Goal: Task Accomplishment & Management: Complete application form

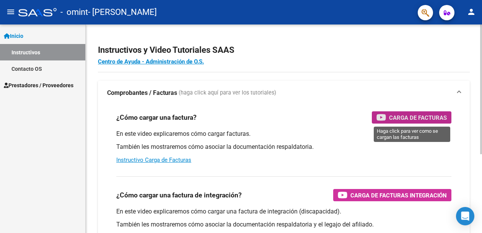
click at [419, 116] on span "Carga de Facturas" at bounding box center [418, 118] width 58 height 10
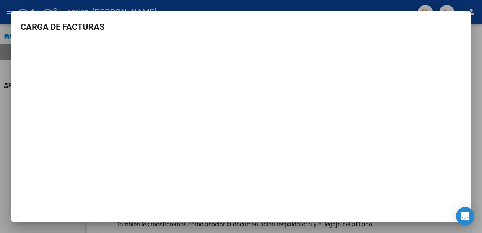
click at [475, 120] on div at bounding box center [241, 116] width 482 height 233
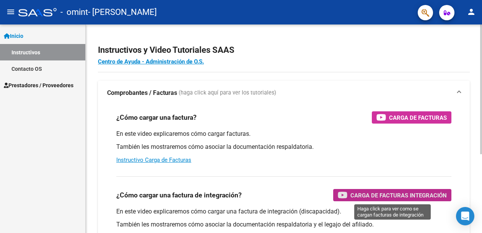
click at [376, 193] on span "Carga de Facturas Integración" at bounding box center [398, 196] width 96 height 10
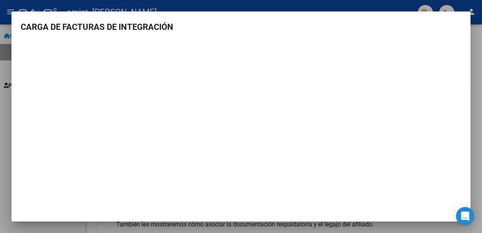
click at [474, 77] on div at bounding box center [241, 116] width 482 height 233
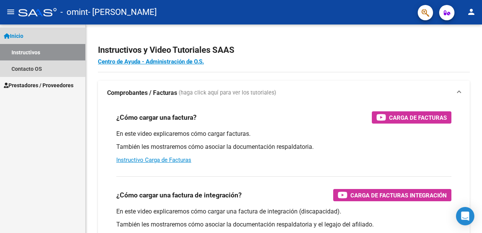
click at [19, 38] on span "Inicio" at bounding box center [14, 36] width 20 height 8
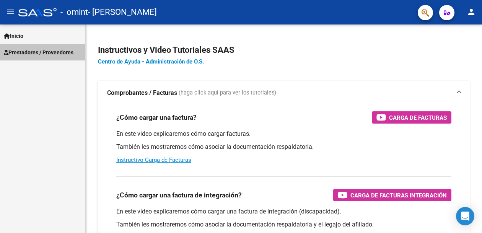
click at [40, 54] on span "Prestadores / Proveedores" at bounding box center [39, 52] width 70 height 8
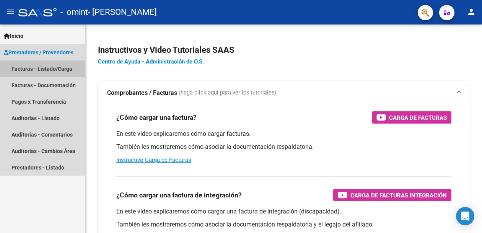
click at [36, 71] on link "Facturas - Listado/Carga" at bounding box center [42, 68] width 85 height 16
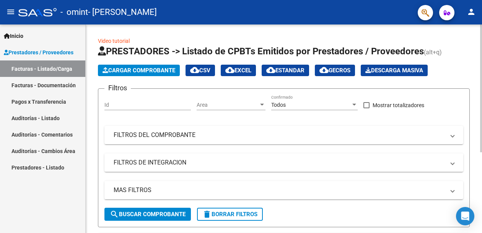
click at [163, 69] on span "Cargar Comprobante" at bounding box center [139, 70] width 73 height 7
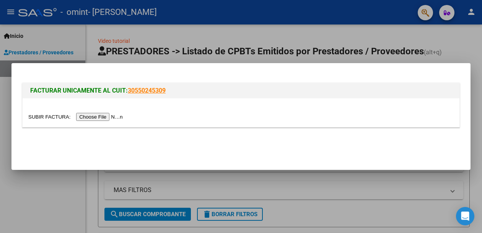
click at [100, 116] on input "file" at bounding box center [76, 117] width 97 height 8
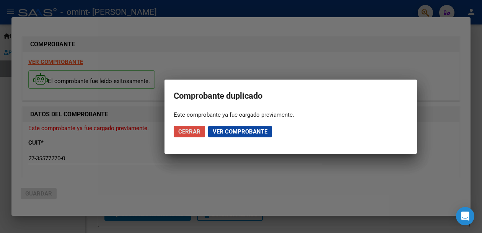
click at [188, 129] on span "Cerrar" at bounding box center [189, 131] width 22 height 7
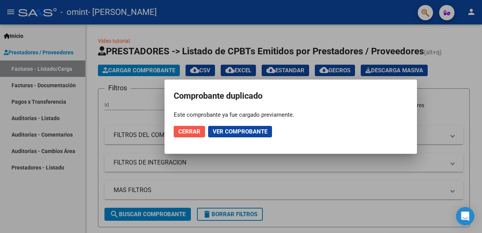
click at [193, 131] on span "Cerrar" at bounding box center [189, 131] width 22 height 7
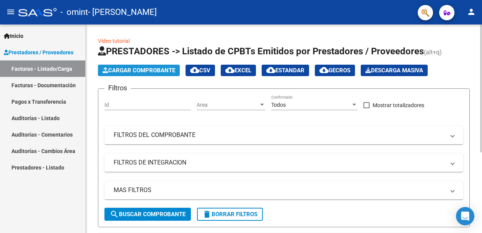
click at [120, 71] on span "Cargar Comprobante" at bounding box center [139, 70] width 73 height 7
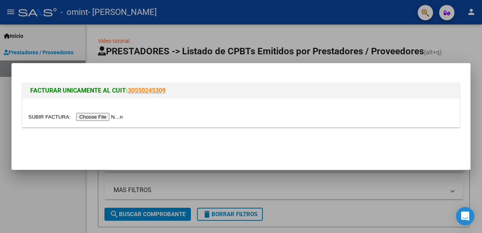
click at [104, 116] on input "file" at bounding box center [76, 117] width 97 height 8
click at [111, 117] on input "file" at bounding box center [76, 117] width 97 height 8
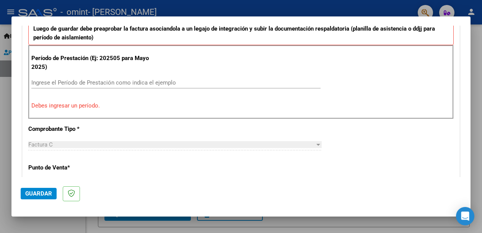
scroll to position [222, 0]
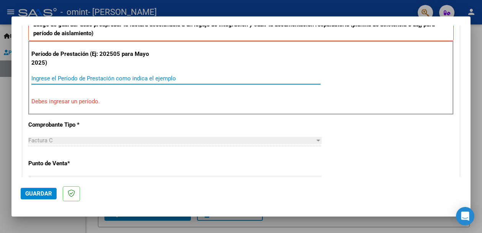
click at [76, 76] on input "Ingrese el Período de Prestación como indica el ejemplo" at bounding box center [175, 78] width 289 height 7
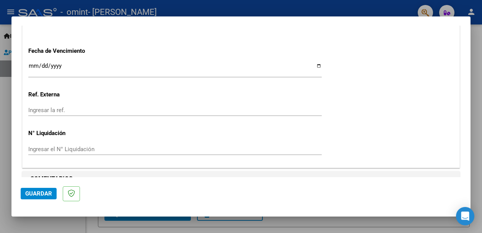
scroll to position [536, 0]
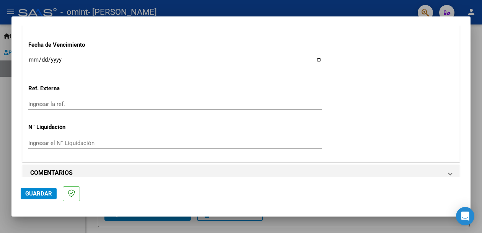
type input "202505"
click at [38, 197] on span "Guardar" at bounding box center [38, 193] width 27 height 7
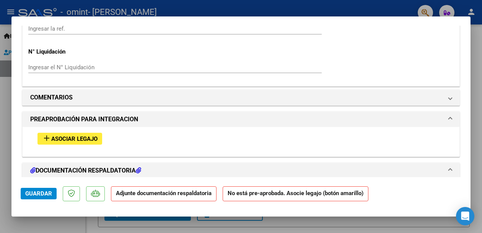
scroll to position [589, 0]
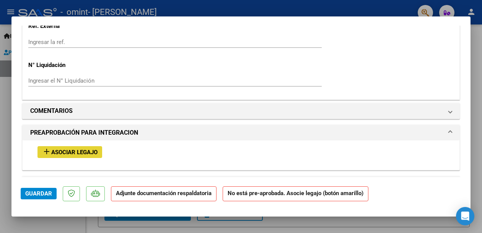
click at [85, 149] on span "Asociar Legajo" at bounding box center [74, 152] width 46 height 7
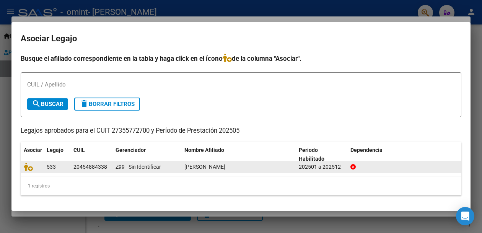
click at [90, 167] on div "20454884338" at bounding box center [90, 167] width 34 height 9
click at [271, 165] on div "[PERSON_NAME]" at bounding box center [238, 167] width 108 height 9
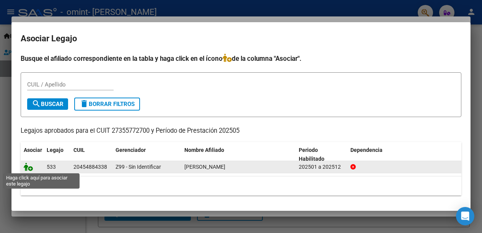
click at [29, 168] on icon at bounding box center [28, 167] width 9 height 8
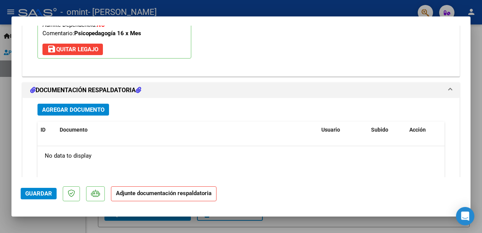
scroll to position [805, 0]
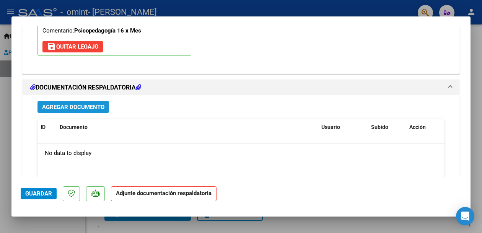
click at [77, 104] on span "Agregar Documento" at bounding box center [73, 107] width 62 height 7
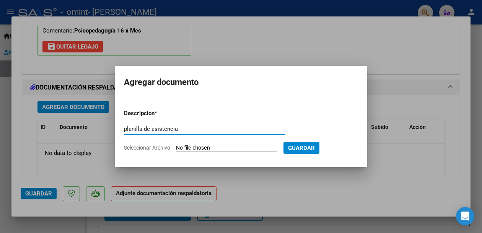
type input "planilla de asistencia"
click at [315, 147] on span "Guardar" at bounding box center [301, 148] width 27 height 7
drag, startPoint x: 303, startPoint y: 153, endPoint x: 303, endPoint y: 144, distance: 9.6
click at [303, 145] on button "Guardar" at bounding box center [301, 148] width 36 height 12
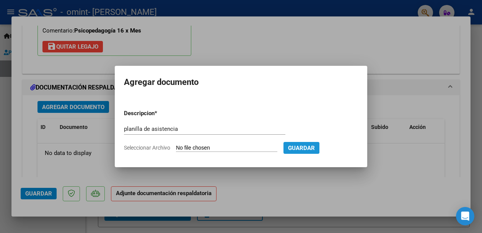
click at [303, 144] on span "Guardar" at bounding box center [301, 147] width 27 height 7
click at [222, 149] on input "Seleccionar Archivo" at bounding box center [226, 148] width 101 height 7
click at [311, 150] on span "Guardar" at bounding box center [301, 148] width 27 height 7
click at [227, 147] on input "Seleccionar Archivo" at bounding box center [226, 148] width 101 height 7
type input "C:\fakepath\Mayo [PERSON_NAME] .pdf"
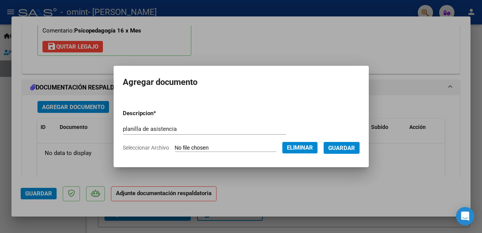
click at [352, 148] on span "Guardar" at bounding box center [341, 148] width 27 height 7
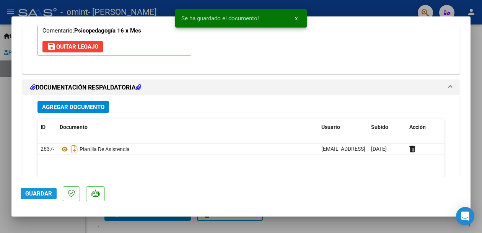
click at [37, 191] on span "Guardar" at bounding box center [38, 193] width 27 height 7
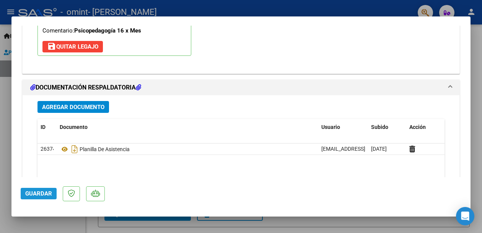
click at [37, 195] on span "Guardar" at bounding box center [38, 193] width 27 height 7
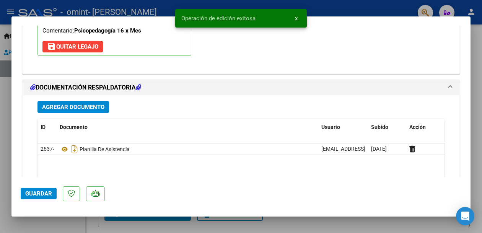
scroll to position [0, 0]
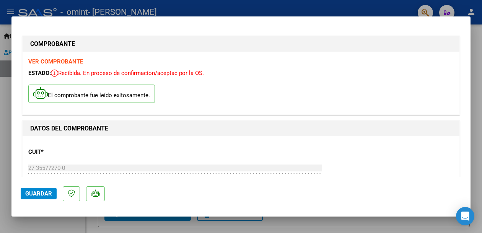
click at [476, 75] on div at bounding box center [241, 116] width 482 height 233
type input "$ 0,00"
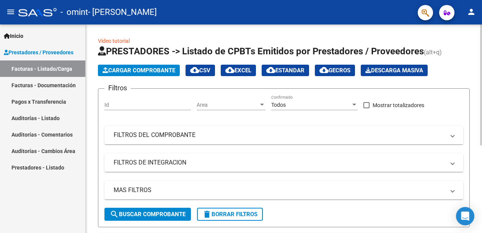
click at [148, 70] on span "Cargar Comprobante" at bounding box center [139, 70] width 73 height 7
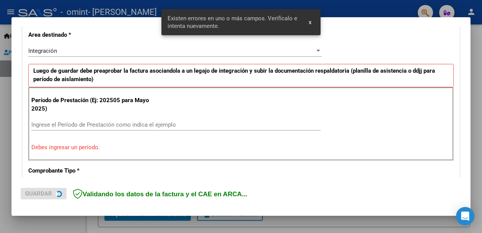
scroll to position [176, 0]
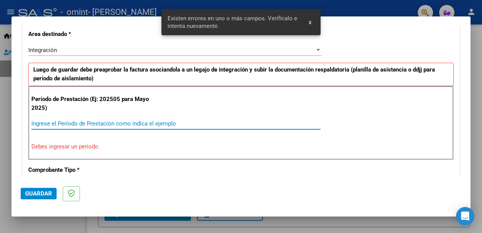
click at [84, 121] on input "Ingrese el Período de Prestación como indica el ejemplo" at bounding box center [175, 123] width 289 height 7
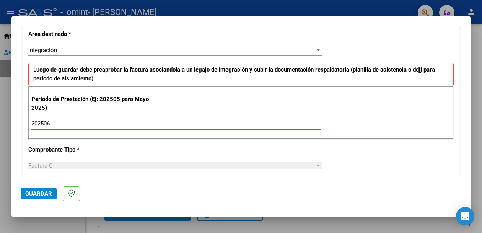
type input "202506"
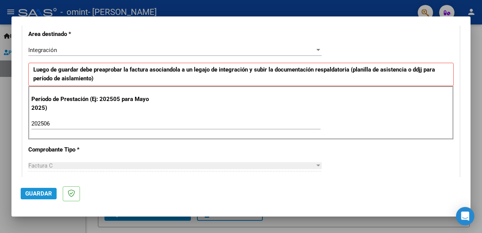
click at [45, 190] on button "Guardar" at bounding box center [39, 193] width 36 height 11
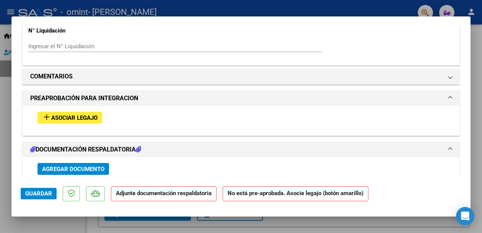
scroll to position [642, 0]
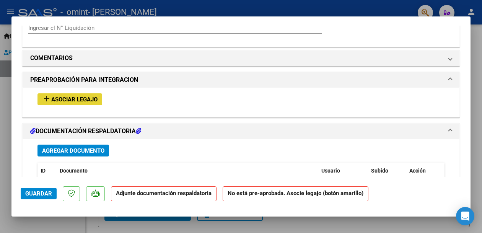
click at [86, 96] on span "add Asociar Legajo" at bounding box center [69, 99] width 55 height 7
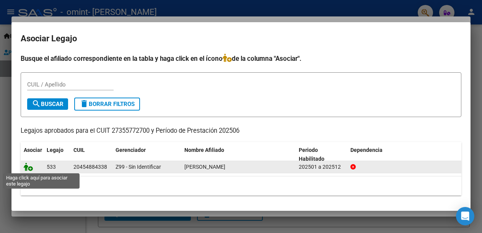
click at [29, 169] on icon at bounding box center [28, 167] width 9 height 8
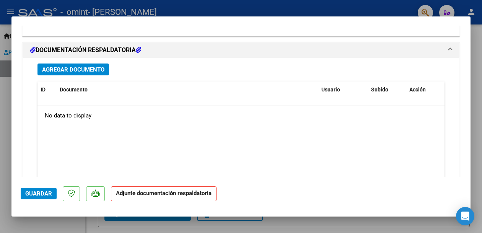
scroll to position [849, 0]
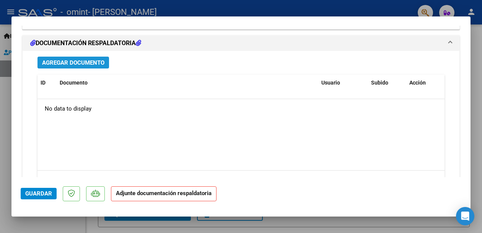
click at [93, 59] on span "Agregar Documento" at bounding box center [73, 62] width 62 height 7
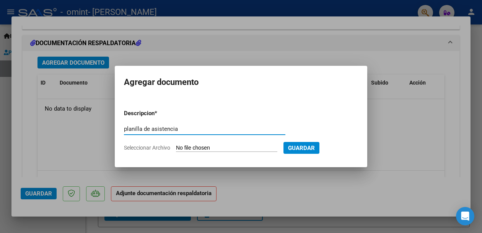
type input "planilla de asistencia"
click at [243, 148] on input "Seleccionar Archivo" at bounding box center [226, 148] width 101 height 7
type input "C:\fakepath\JUNIO [PERSON_NAME] .pdf"
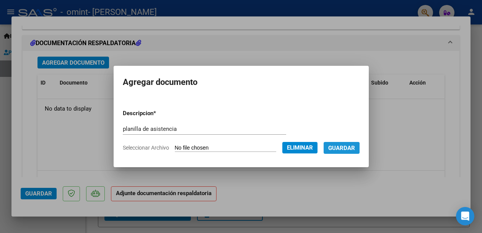
click at [338, 149] on span "Guardar" at bounding box center [341, 148] width 27 height 7
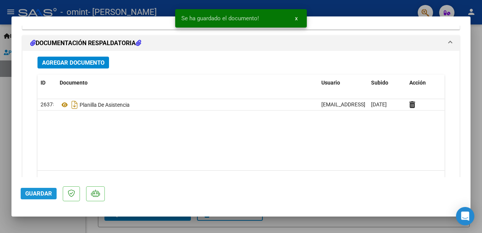
click at [42, 196] on span "Guardar" at bounding box center [38, 193] width 27 height 7
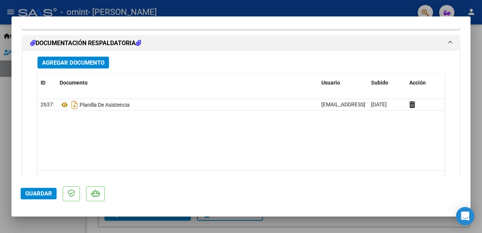
click at [450, 39] on span at bounding box center [450, 43] width 3 height 9
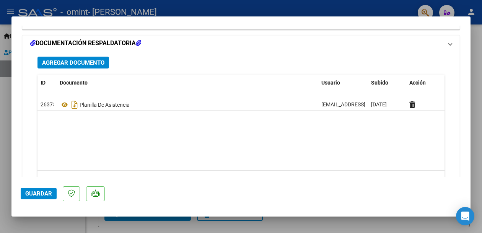
scroll to position [719, 0]
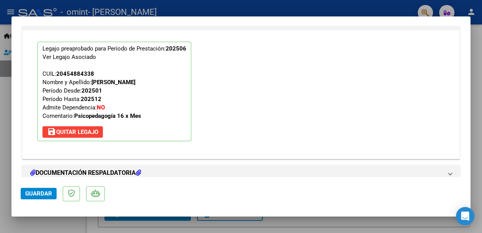
click at [477, 80] on div at bounding box center [241, 116] width 482 height 233
type input "$ 0,00"
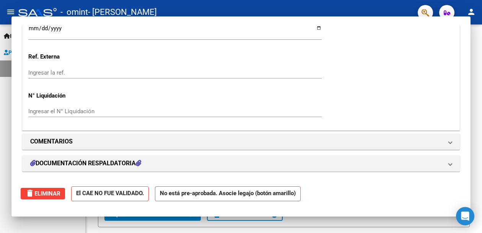
scroll to position [627, 0]
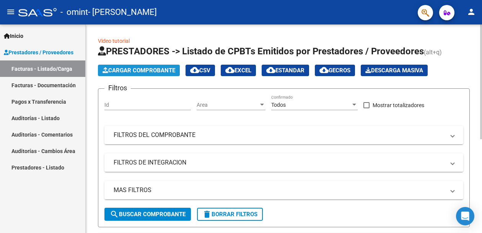
click at [132, 68] on span "Cargar Comprobante" at bounding box center [139, 70] width 73 height 7
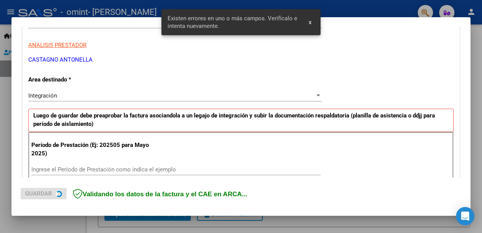
scroll to position [176, 0]
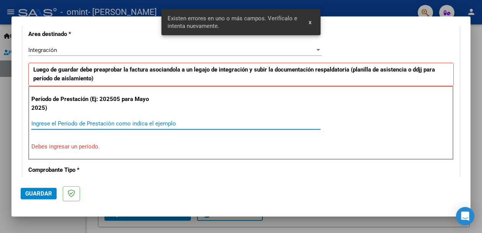
click at [63, 121] on input "Ingrese el Período de Prestación como indica el ejemplo" at bounding box center [175, 123] width 289 height 7
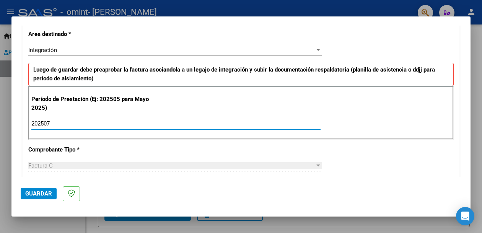
type input "202507"
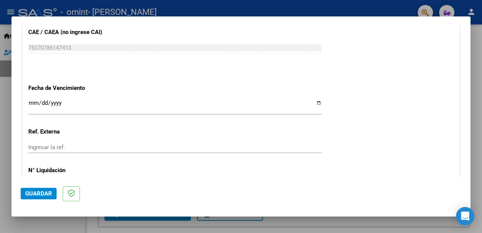
scroll to position [536, 0]
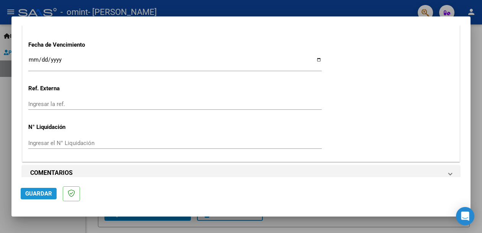
click at [36, 197] on span "Guardar" at bounding box center [38, 193] width 27 height 7
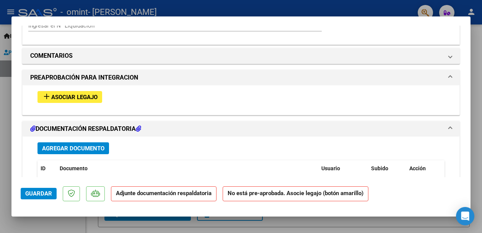
scroll to position [638, 0]
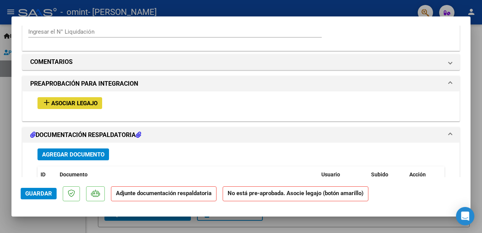
click at [72, 100] on span "Asociar Legajo" at bounding box center [74, 103] width 46 height 7
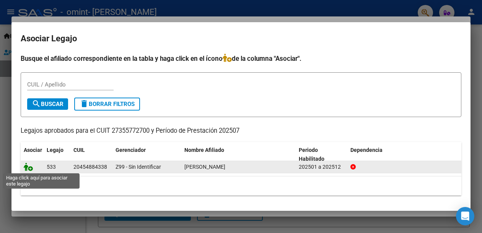
click at [29, 169] on icon at bounding box center [28, 167] width 9 height 8
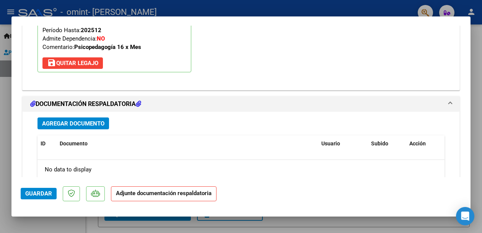
scroll to position [803, 0]
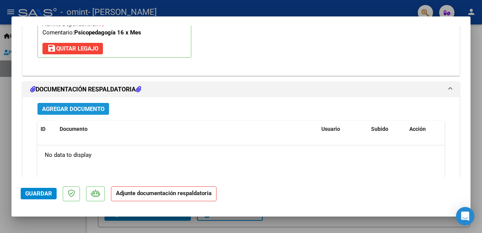
click at [92, 106] on span "Agregar Documento" at bounding box center [73, 109] width 62 height 7
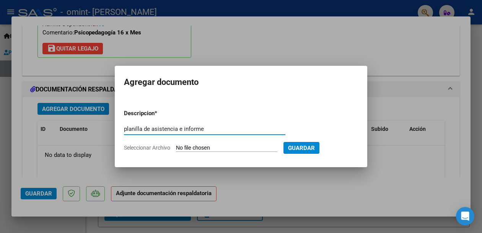
type input "planilla de asistencia e informe"
type input "C:\fakepath\CamScanner [DATE] 09.03 (1).pdf"
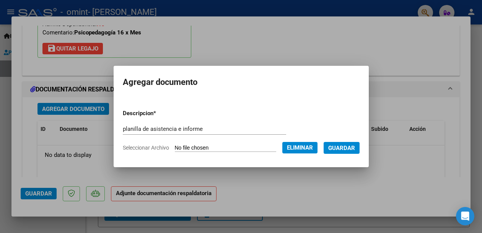
click at [307, 149] on span "Eliminar" at bounding box center [300, 147] width 26 height 7
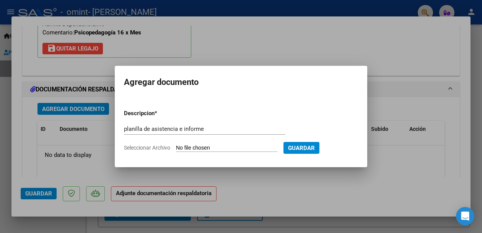
type input "C:\fakepath\[PERSON_NAME] julio_merged.pdf"
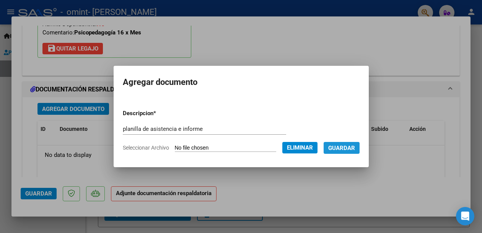
click at [355, 145] on span "Guardar" at bounding box center [341, 148] width 27 height 7
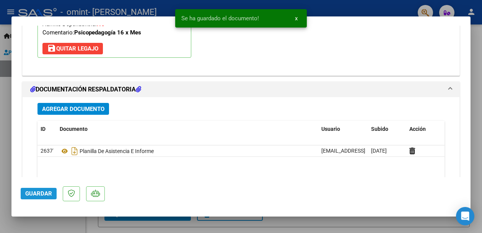
click at [39, 194] on span "Guardar" at bounding box center [38, 193] width 27 height 7
click at [475, 148] on div at bounding box center [241, 116] width 482 height 233
type input "$ 0,00"
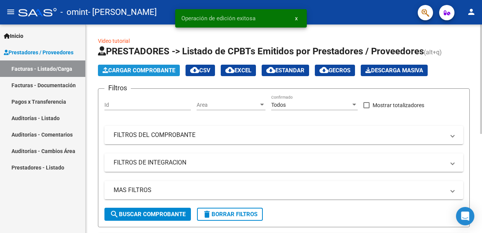
click at [158, 70] on span "Cargar Comprobante" at bounding box center [139, 70] width 73 height 7
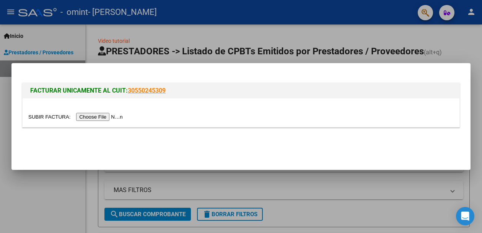
click at [106, 117] on input "file" at bounding box center [76, 117] width 97 height 8
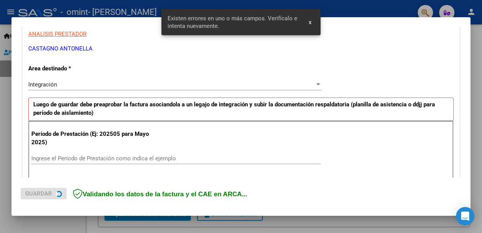
scroll to position [176, 0]
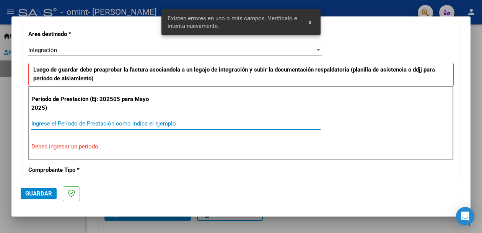
click at [94, 122] on input "Ingrese el Período de Prestación como indica el ejemplo" at bounding box center [175, 123] width 289 height 7
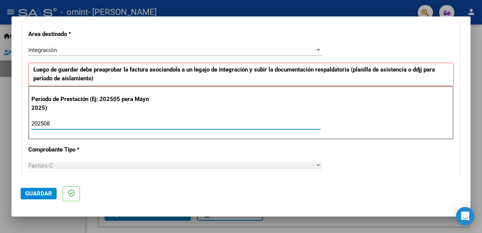
type input "202508"
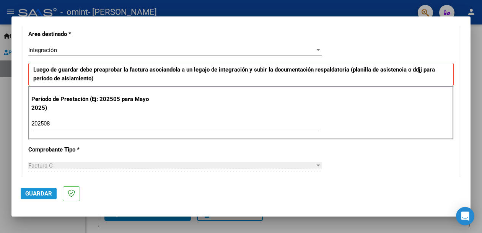
click at [36, 194] on span "Guardar" at bounding box center [38, 193] width 27 height 7
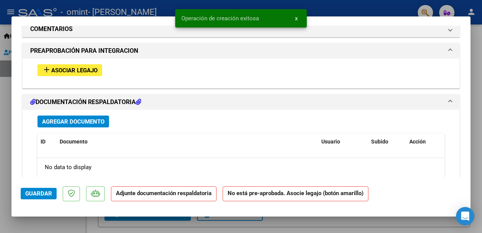
scroll to position [664, 0]
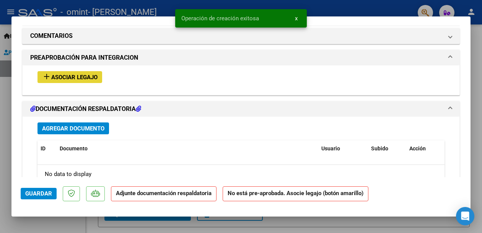
click at [72, 74] on span "Asociar Legajo" at bounding box center [74, 77] width 46 height 7
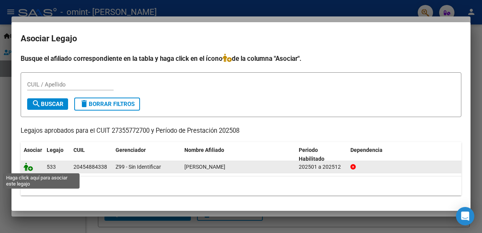
click at [30, 168] on icon at bounding box center [28, 167] width 9 height 8
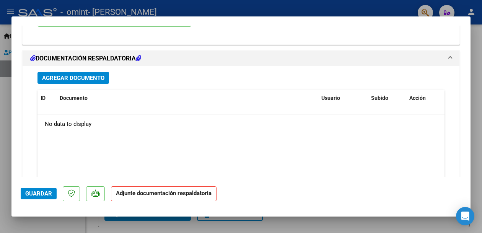
scroll to position [823, 0]
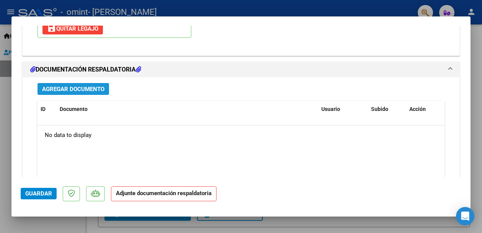
click at [77, 86] on span "Agregar Documento" at bounding box center [73, 89] width 62 height 7
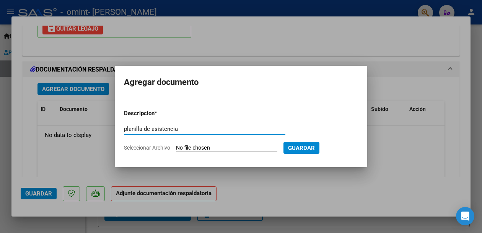
type input "planilla de asistencia"
click at [271, 150] on input "Seleccionar Archivo" at bounding box center [226, 148] width 101 height 7
type input "C:\fakepath\[PERSON_NAME] agosto.pdf"
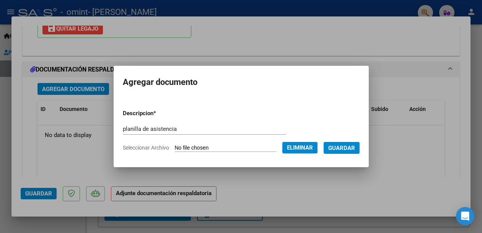
click at [347, 153] on button "Guardar" at bounding box center [342, 148] width 36 height 12
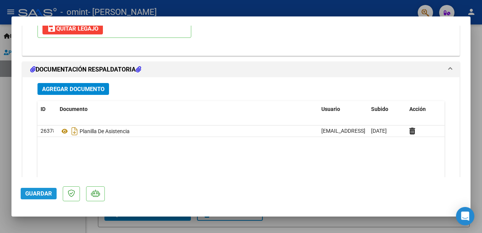
click at [37, 193] on span "Guardar" at bounding box center [38, 193] width 27 height 7
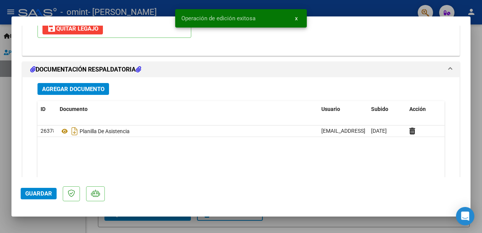
click at [37, 192] on span "Guardar" at bounding box center [38, 193] width 27 height 7
click at [477, 130] on div at bounding box center [241, 116] width 482 height 233
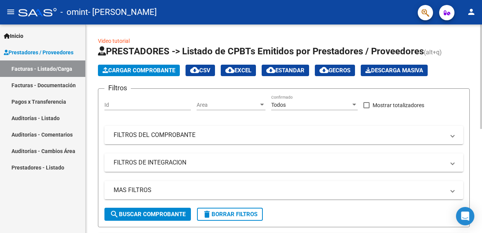
click at [158, 214] on span "search Buscar Comprobante" at bounding box center [148, 214] width 76 height 7
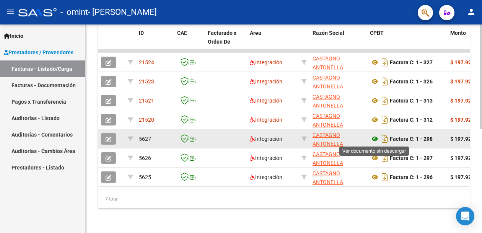
click at [375, 137] on icon at bounding box center [375, 138] width 10 height 9
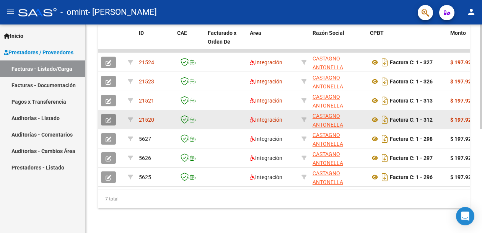
click at [106, 122] on icon "button" at bounding box center [109, 120] width 6 height 6
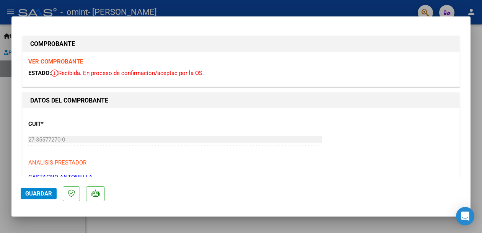
click at [476, 161] on div at bounding box center [241, 116] width 482 height 233
type input "$ 0,00"
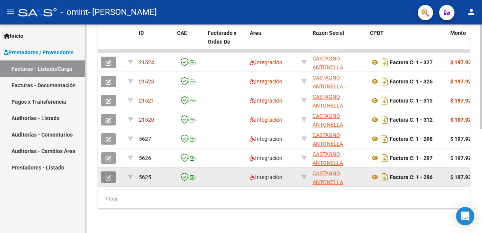
click at [102, 176] on button "button" at bounding box center [108, 176] width 15 height 11
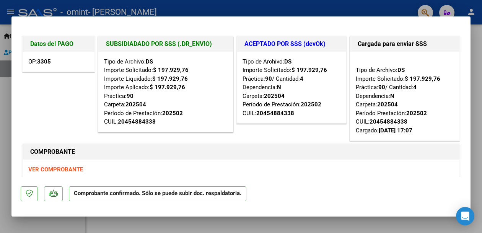
click at [476, 129] on div at bounding box center [241, 116] width 482 height 233
type input "$ 0,00"
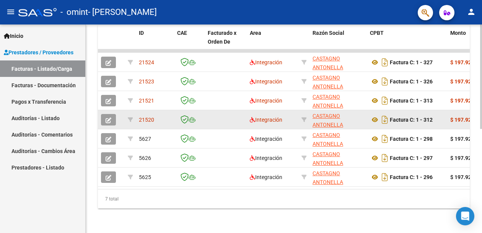
click at [104, 120] on button "button" at bounding box center [108, 119] width 15 height 11
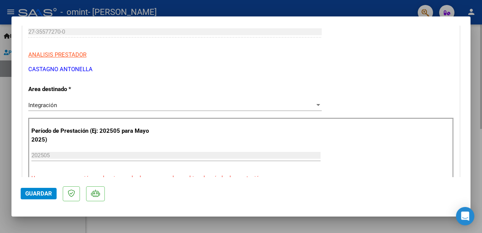
scroll to position [108, 0]
click at [476, 96] on div at bounding box center [241, 116] width 482 height 233
type input "$ 0,00"
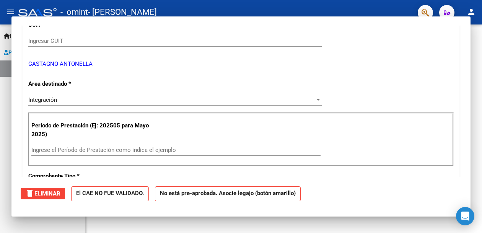
scroll to position [116, 0]
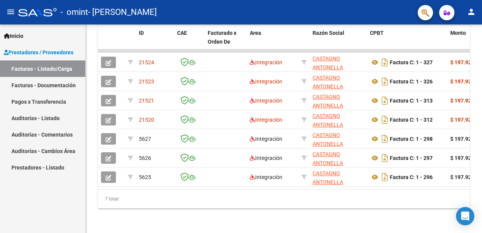
click at [469, 11] on mat-icon "person" at bounding box center [471, 11] width 9 height 9
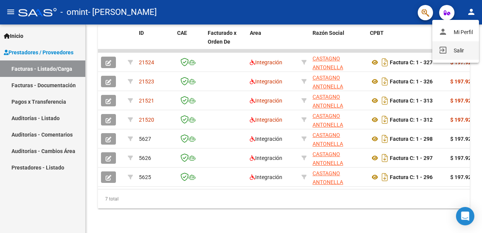
click at [455, 50] on button "exit_to_app Salir" at bounding box center [455, 50] width 47 height 18
